Goal: Information Seeking & Learning: Understand process/instructions

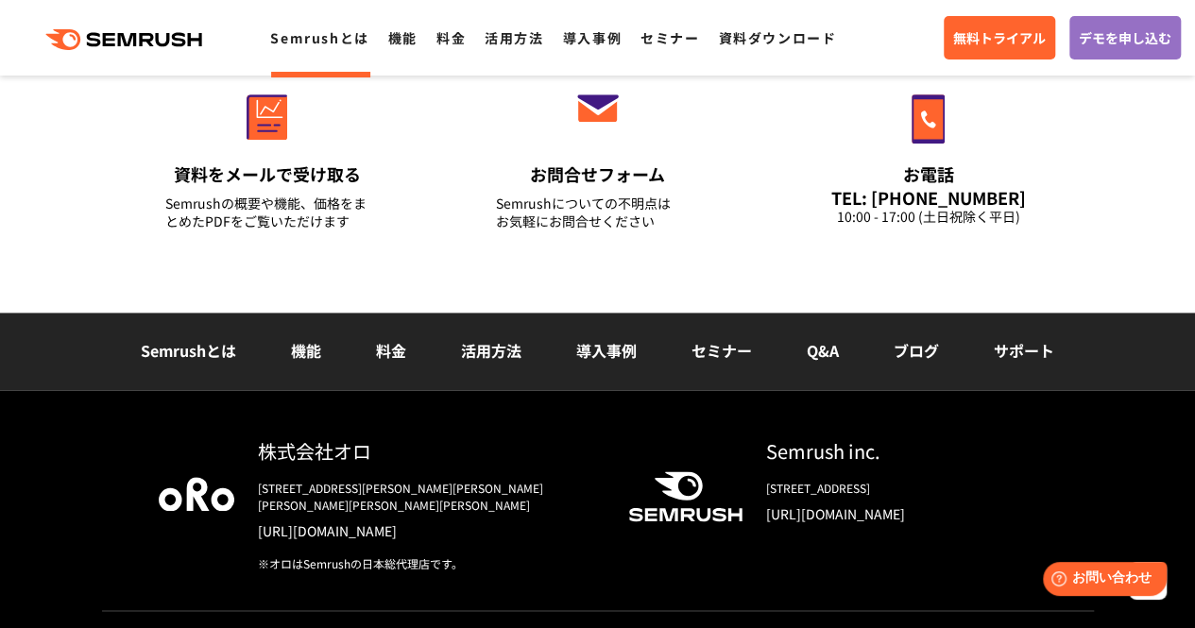
scroll to position [4772, 0]
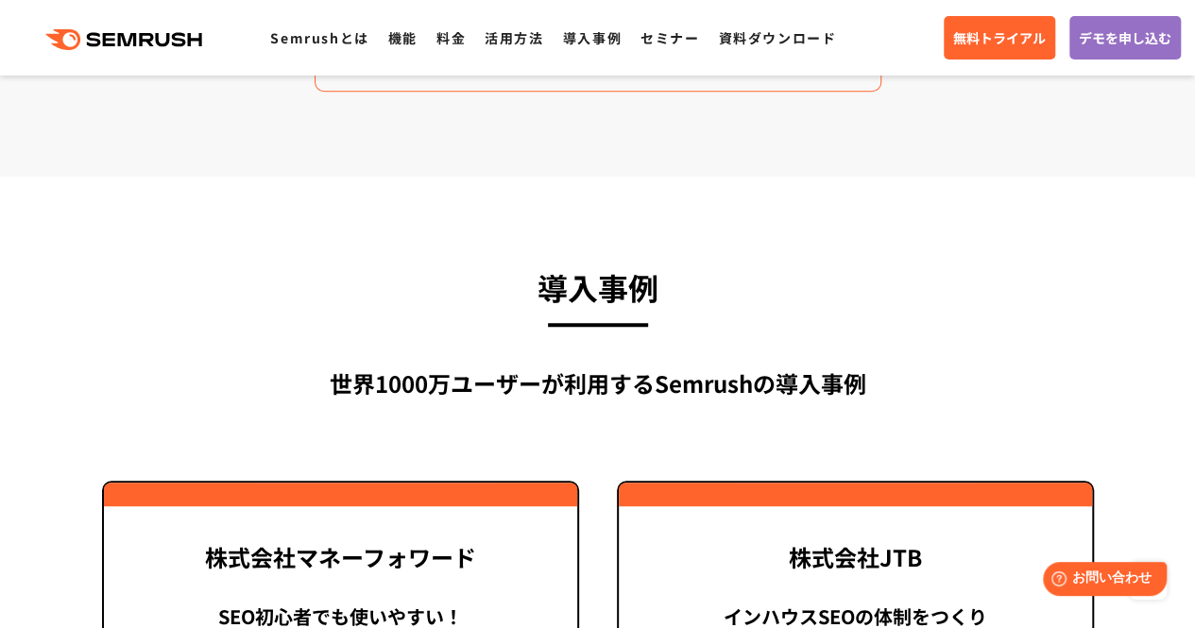
scroll to position [3969, 0]
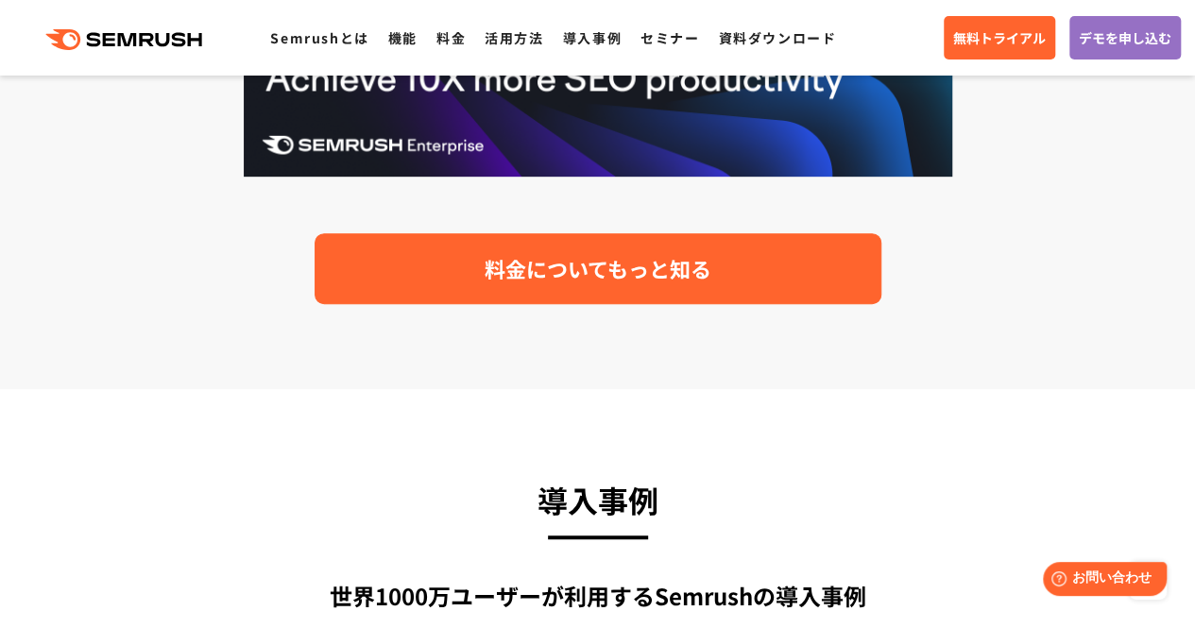
click at [476, 276] on link "料金についてもっと知る" at bounding box center [598, 268] width 567 height 71
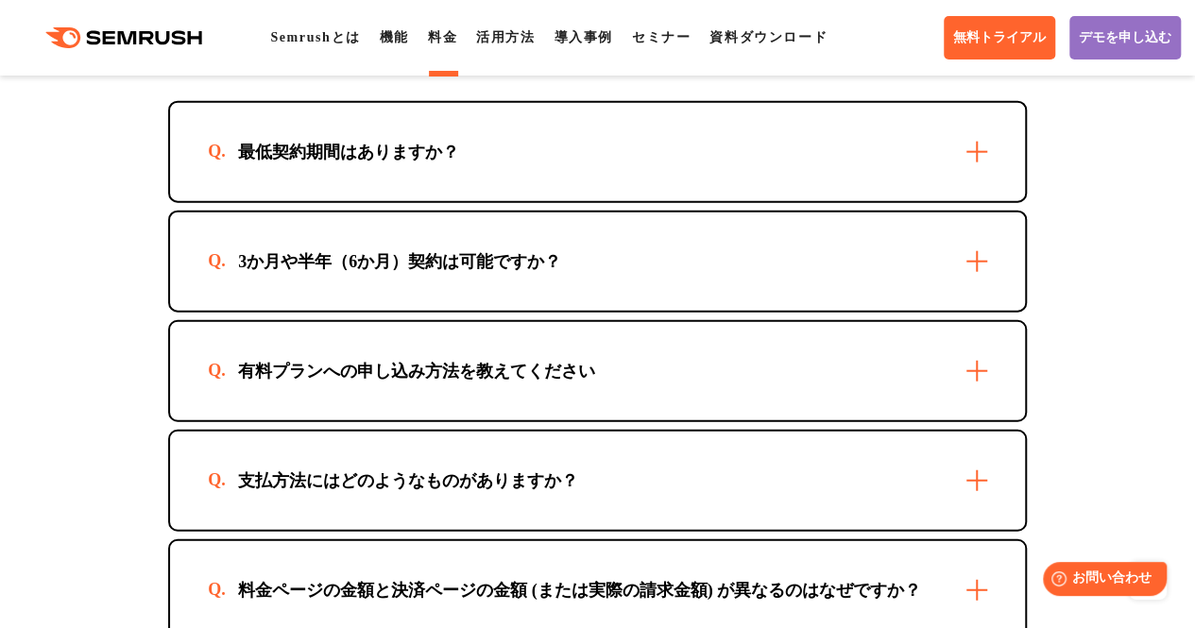
scroll to position [5669, 0]
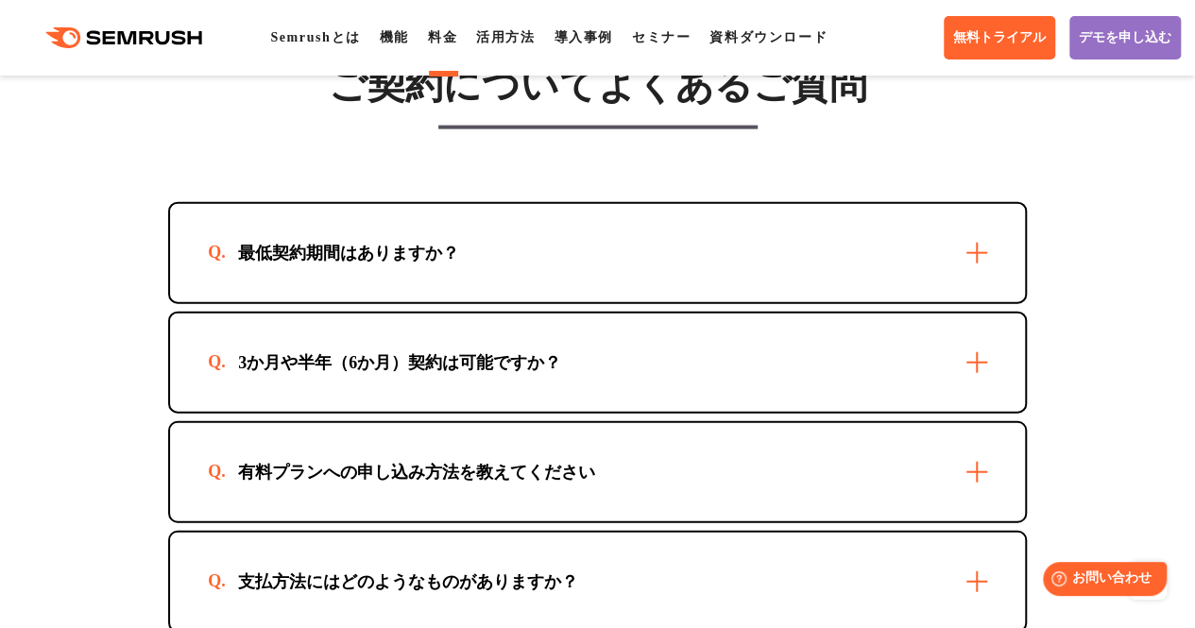
click at [493, 220] on div "ご契約についてよくあるご質問 最低契約期間はありますか？ 最短1か月からご利用いただけます。 3か月や半年（6か月）契約は可能ですか？ 可能です。お申込方法に…" at bounding box center [597, 402] width 859 height 680
click at [505, 256] on div "最低契約期間はありますか？" at bounding box center [597, 253] width 855 height 98
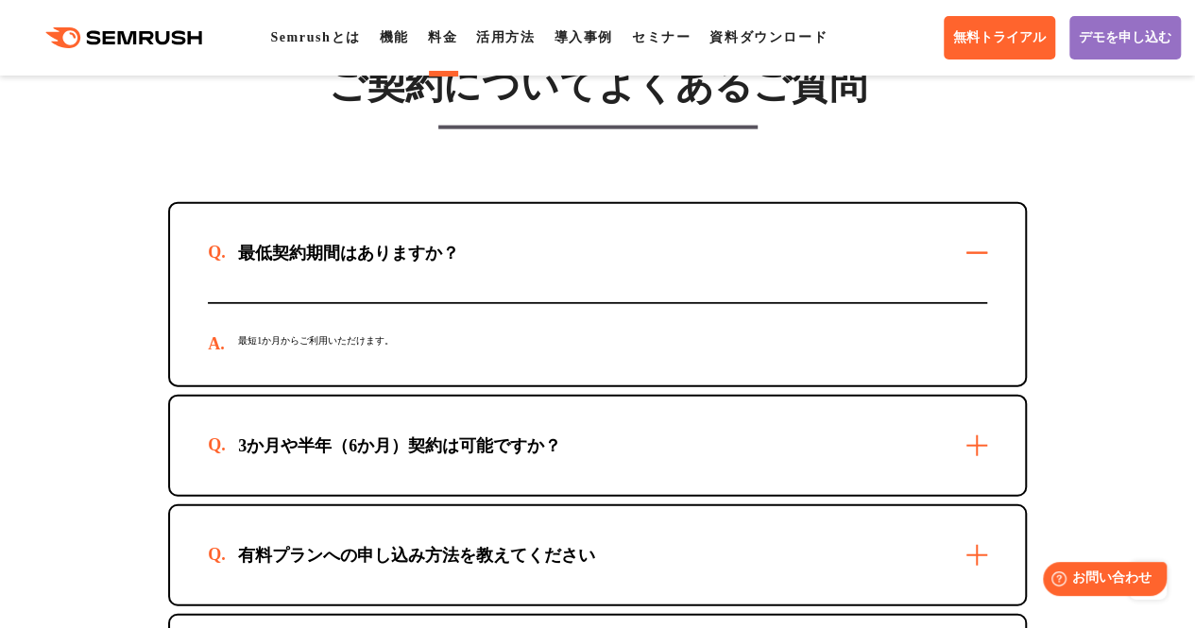
click at [505, 256] on div "最低契約期間はありますか？" at bounding box center [597, 253] width 855 height 98
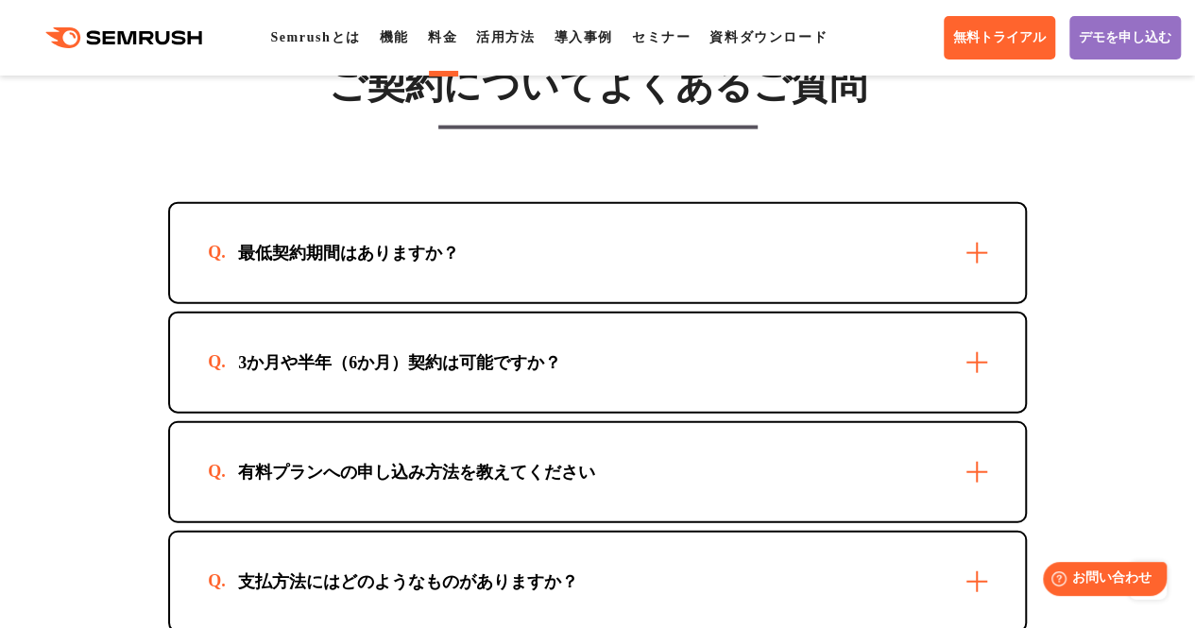
scroll to position [5858, 0]
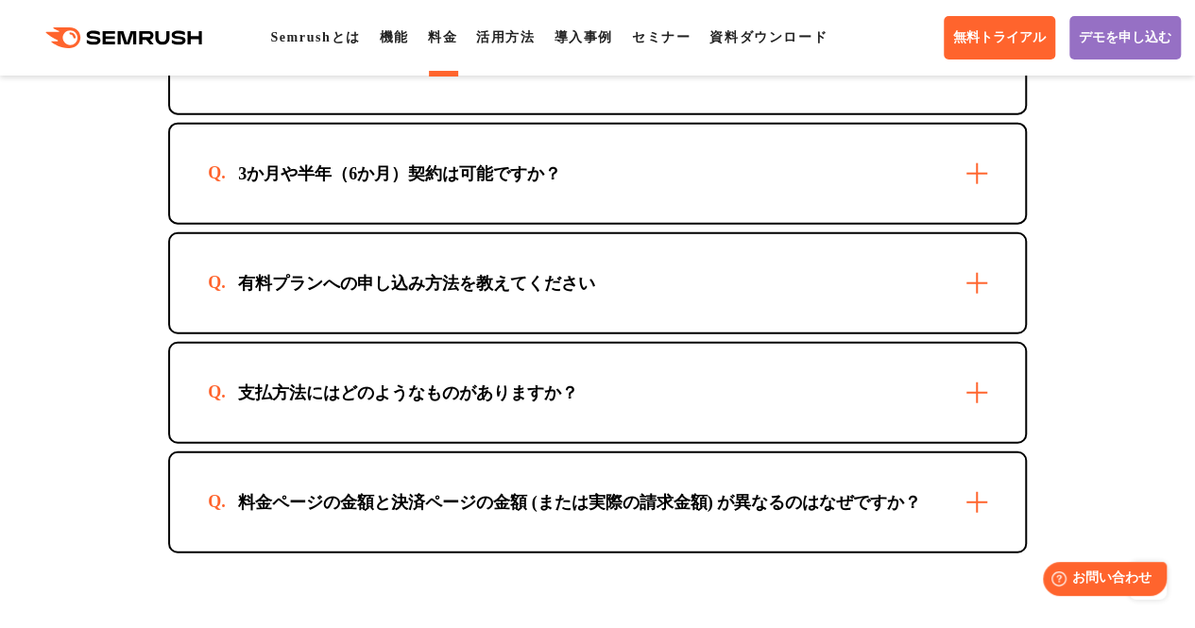
click at [659, 223] on div "3か月や半年（6か月）契約は可能ですか？" at bounding box center [597, 174] width 855 height 98
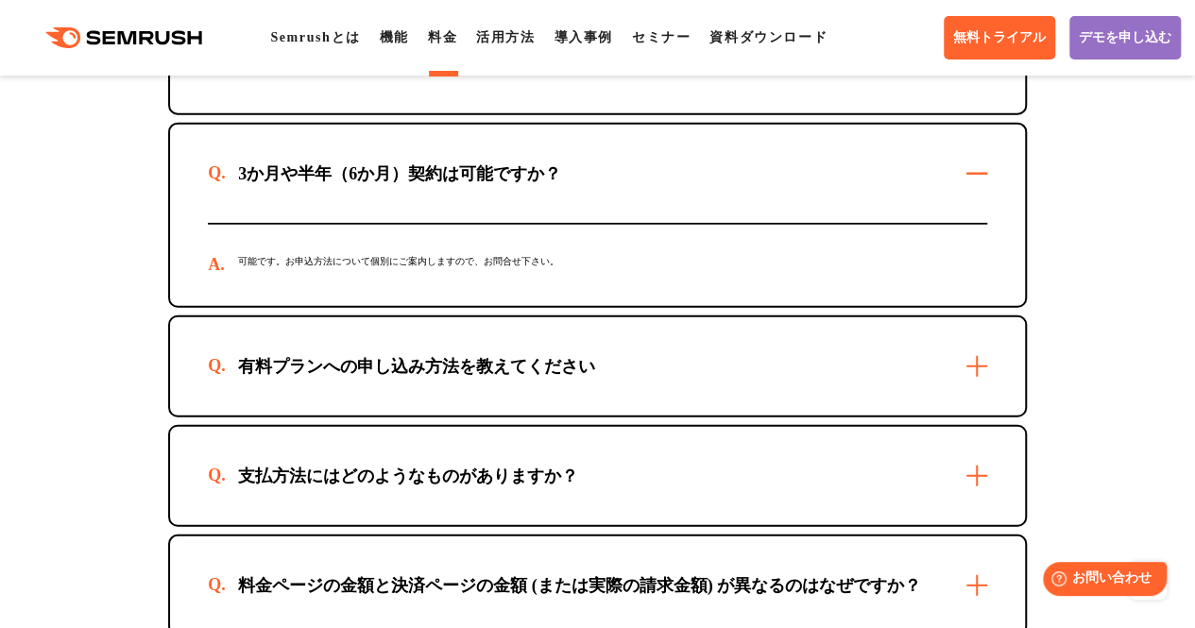
click at [680, 201] on div "3か月や半年（6か月）契約は可能ですか？" at bounding box center [597, 174] width 855 height 98
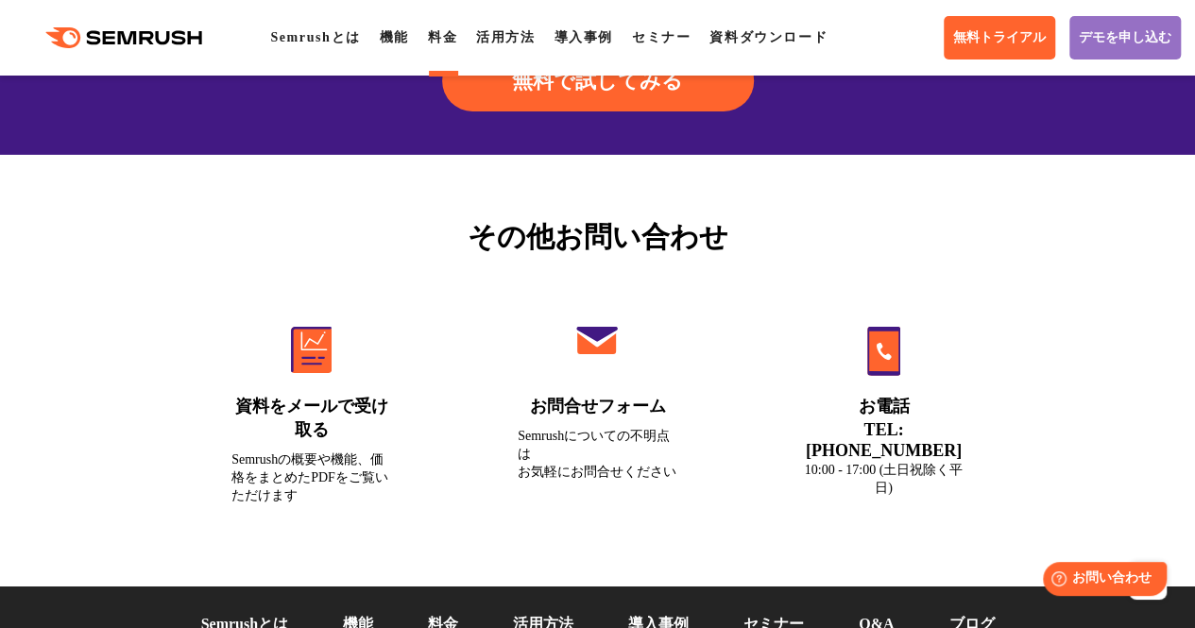
scroll to position [6898, 0]
